Goal: Information Seeking & Learning: Check status

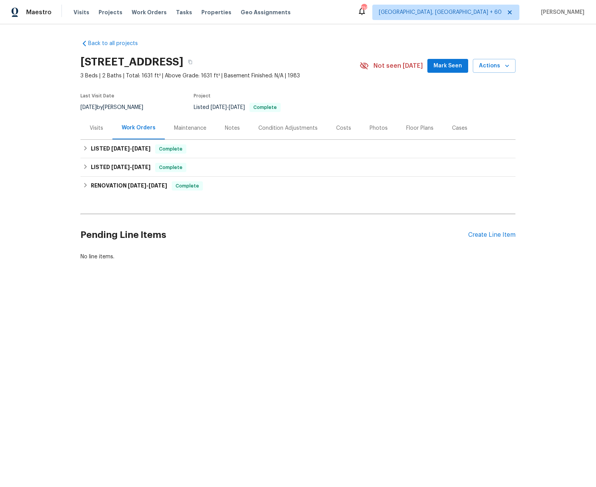
click at [133, 130] on div "Work Orders" at bounding box center [139, 128] width 34 height 8
click at [128, 128] on div "Work Orders" at bounding box center [139, 128] width 34 height 8
click at [83, 147] on icon at bounding box center [85, 148] width 5 height 5
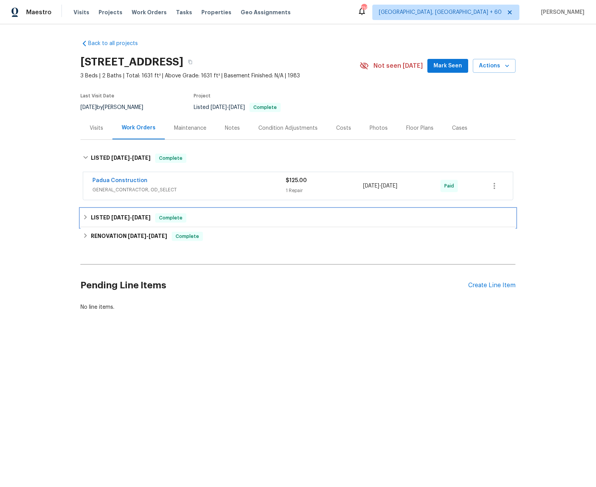
click at [83, 220] on icon at bounding box center [85, 216] width 5 height 5
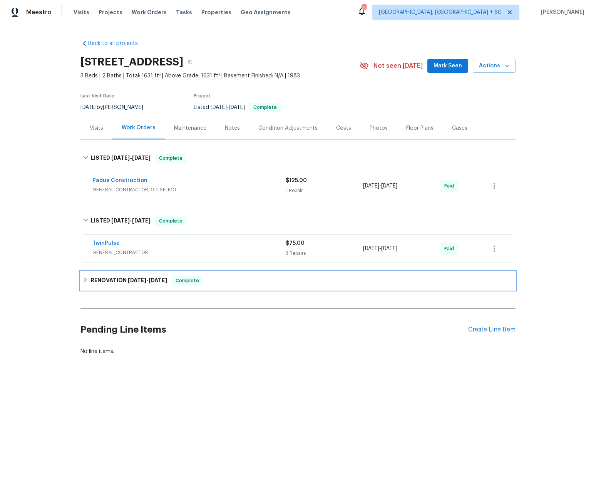
click at [83, 283] on div "RENOVATION 7/22/25 - 8/1/25 Complete" at bounding box center [298, 280] width 430 height 9
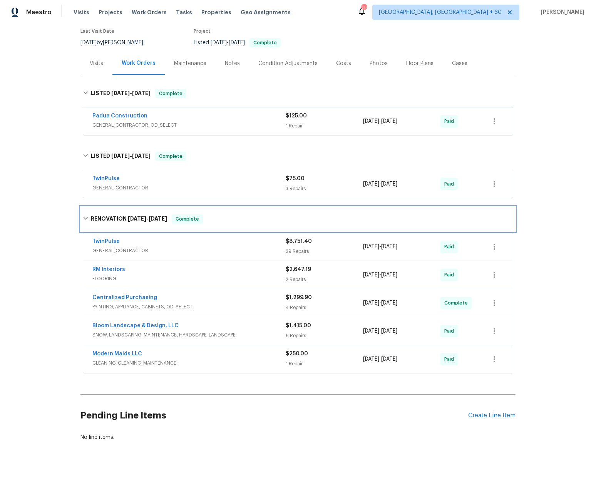
scroll to position [77, 0]
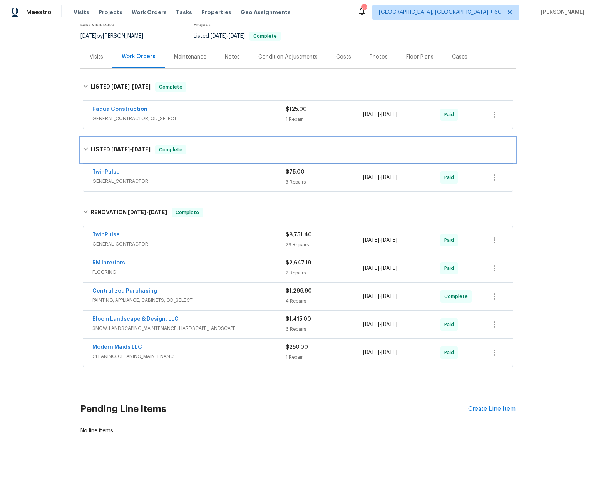
click at [474, 149] on div "LISTED 8/6/25 - 8/7/25 Complete" at bounding box center [297, 149] width 435 height 25
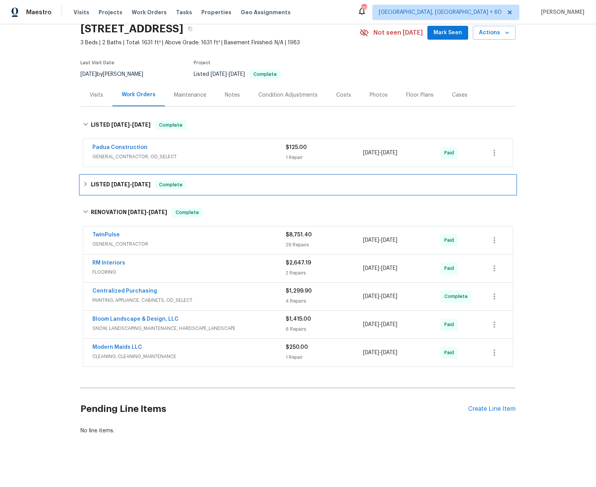
scroll to position [39, 0]
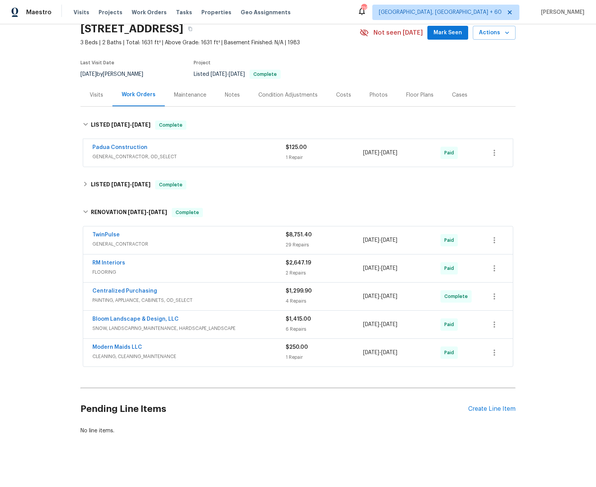
click at [336, 91] on div "Costs" at bounding box center [343, 95] width 15 height 8
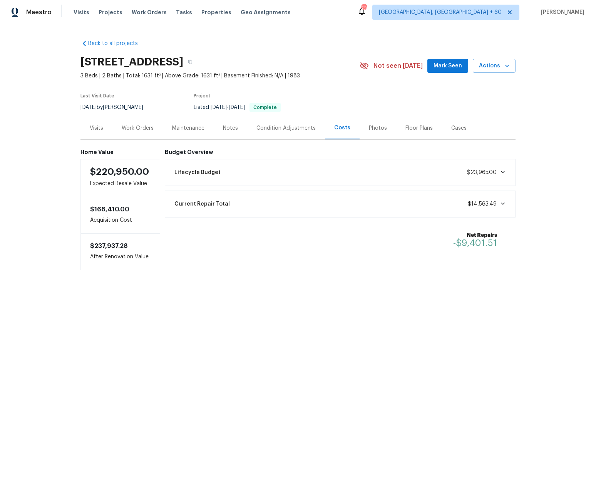
click at [376, 99] on section "6921 Timbercroft Ln, Fayetteville, NC 28314 3 Beds | 2 Baths | Total: 1631 ft² …" at bounding box center [297, 84] width 435 height 65
click at [144, 127] on div "Work Orders" at bounding box center [138, 128] width 32 height 8
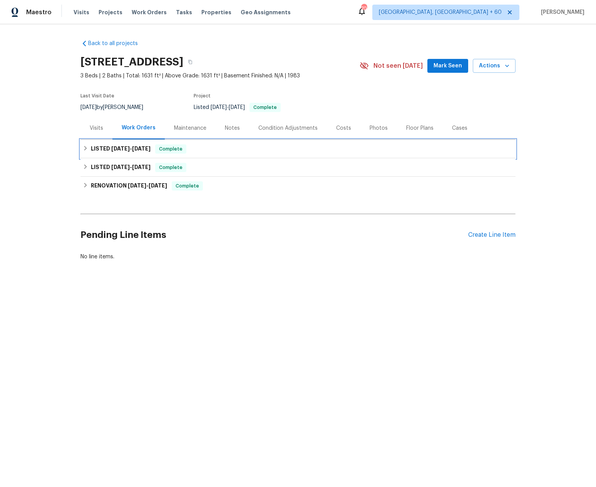
click at [80, 147] on div "LISTED 8/7/25 - 8/12/25 Complete" at bounding box center [297, 149] width 435 height 18
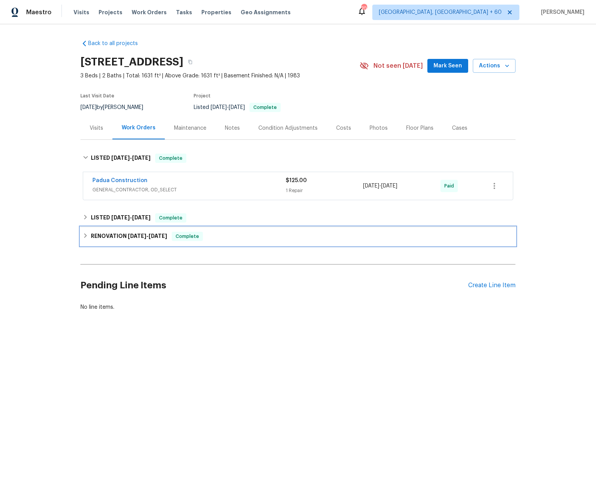
click at [83, 237] on icon at bounding box center [85, 235] width 5 height 5
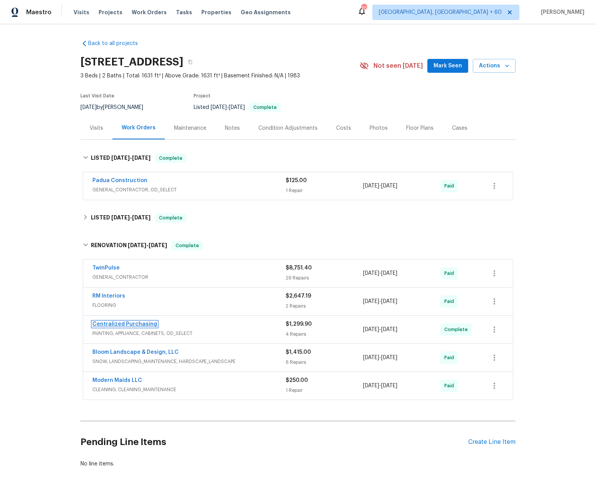
click at [127, 321] on link "Centralized Purchasing" at bounding box center [124, 323] width 65 height 5
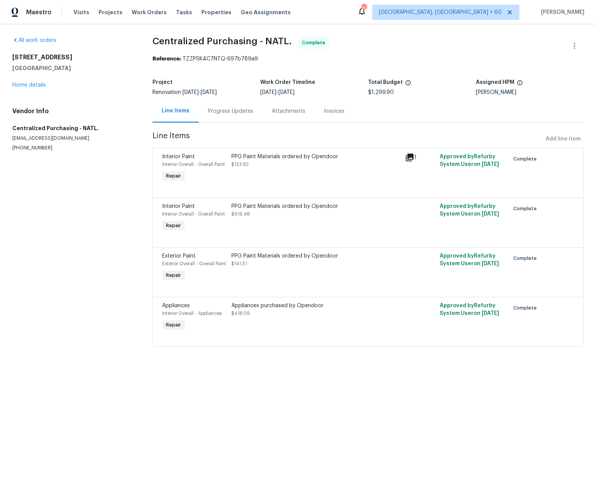
click at [354, 342] on div at bounding box center [368, 337] width 412 height 9
